Goal: Task Accomplishment & Management: Use online tool/utility

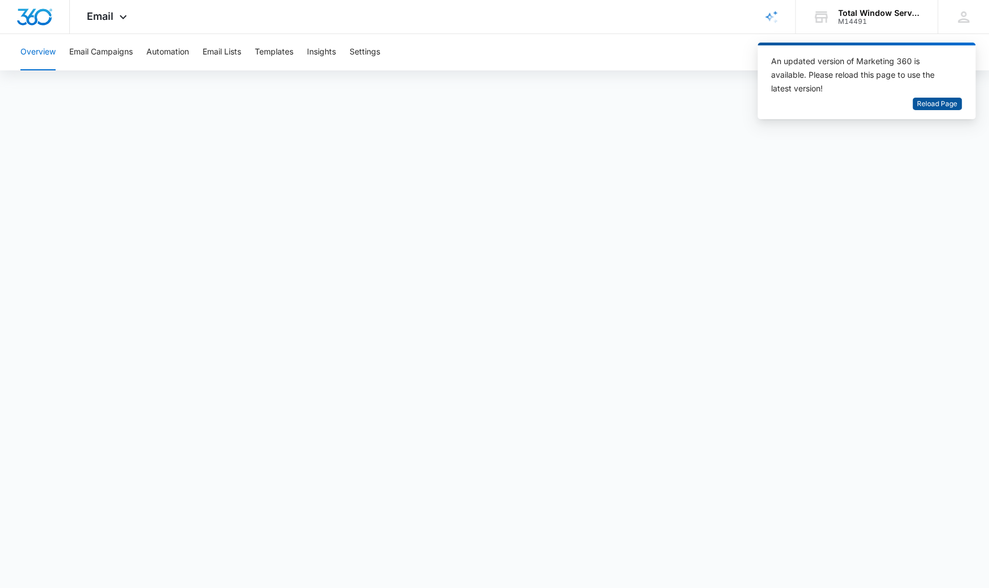
click at [932, 104] on span "Reload Page" at bounding box center [937, 104] width 40 height 11
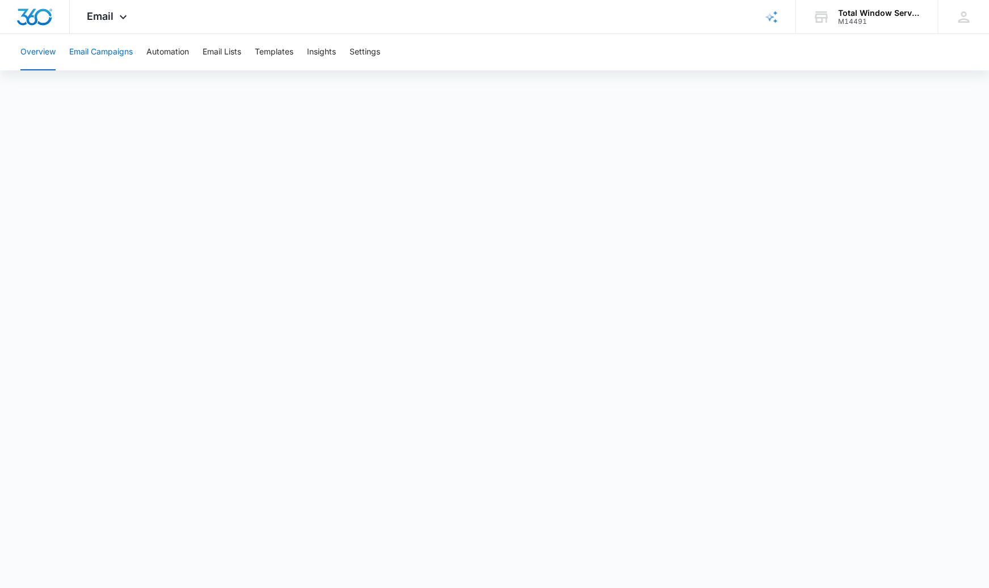
click at [117, 58] on button "Email Campaigns" at bounding box center [101, 52] width 64 height 36
click at [39, 57] on button "Overview" at bounding box center [37, 52] width 35 height 36
click at [47, 52] on button "Overview" at bounding box center [37, 52] width 35 height 36
click at [45, 16] on img "Dashboard" at bounding box center [34, 17] width 36 height 17
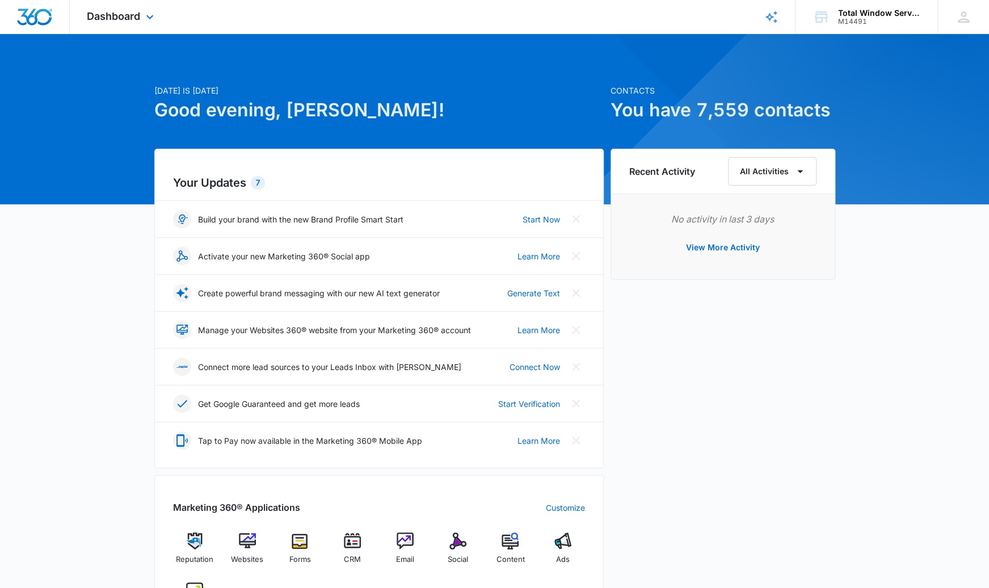
click at [119, 25] on div "Dashboard Apps Reputation Websites Forms CRM Email Social Content Ads Intellige…" at bounding box center [122, 16] width 104 height 33
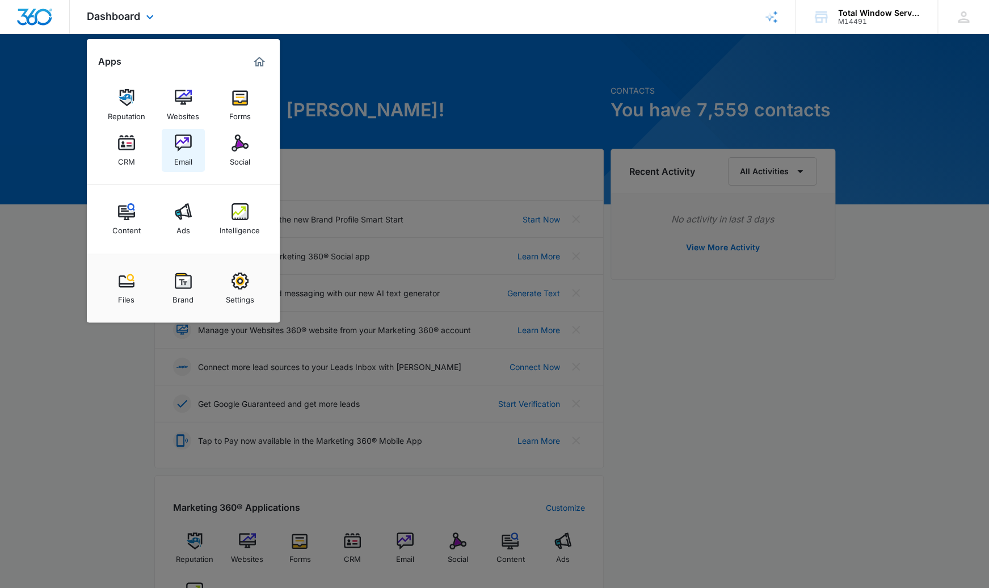
click at [190, 143] on img at bounding box center [183, 143] width 17 height 17
